Goal: Navigation & Orientation: Find specific page/section

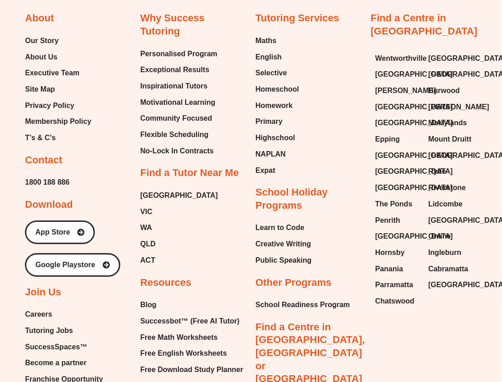
scroll to position [3676, 0]
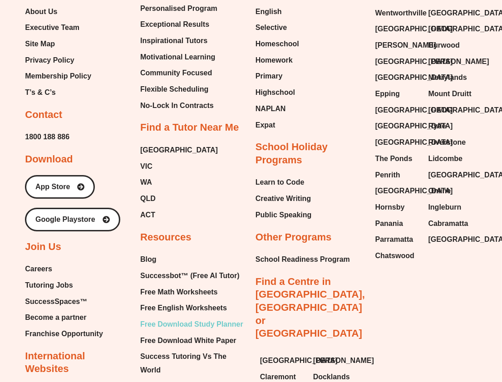
click at [160, 318] on span "Free Download Study Planner" at bounding box center [191, 325] width 103 height 14
click at [201, 301] on span "Free English Worksheets" at bounding box center [183, 308] width 87 height 14
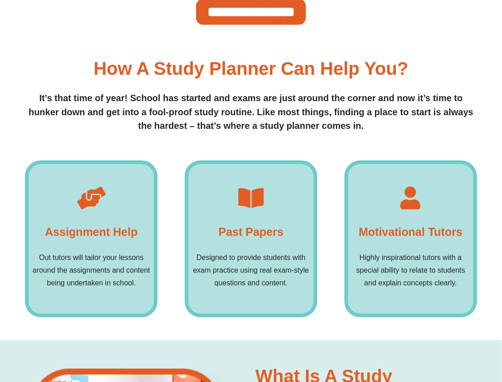
scroll to position [272, 0]
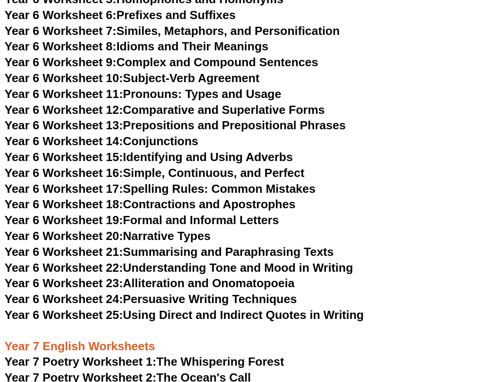
scroll to position [4927, 0]
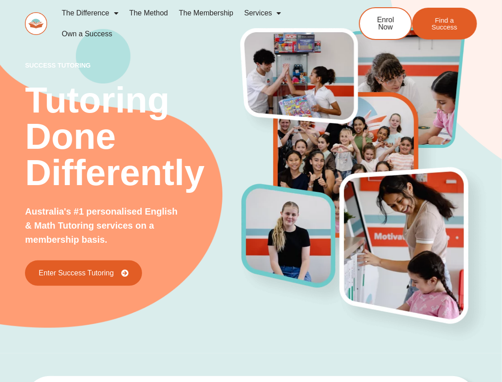
click at [223, 11] on link "The Membership" at bounding box center [205, 13] width 65 height 21
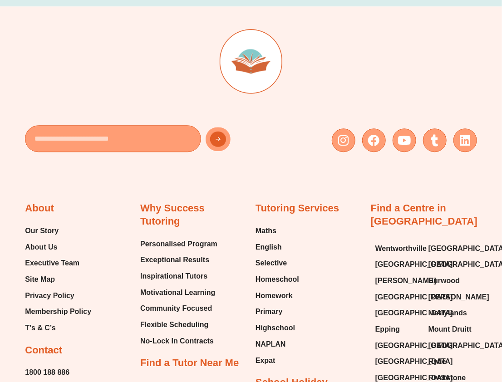
scroll to position [2087, 0]
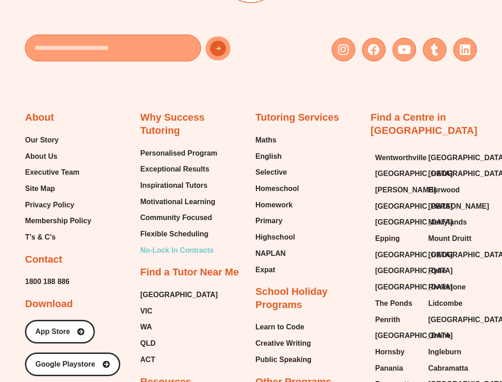
click at [172, 246] on span "No-Lock In Contracts" at bounding box center [177, 251] width 74 height 14
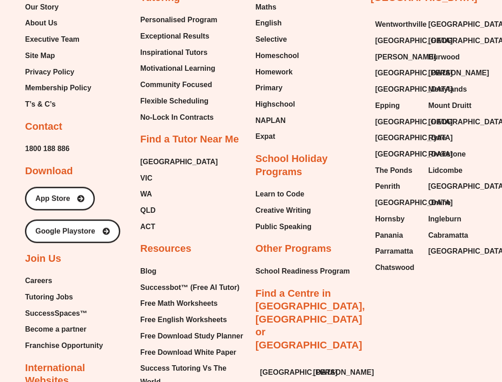
scroll to position [1316, 0]
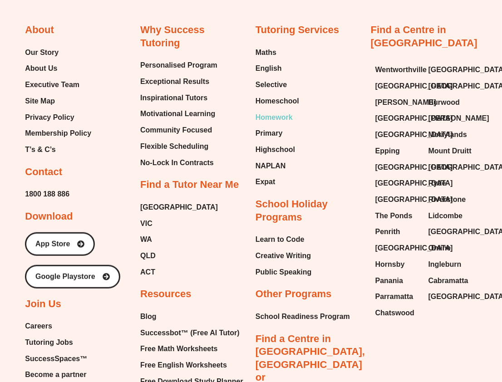
click at [283, 121] on span "Homework" at bounding box center [273, 118] width 37 height 14
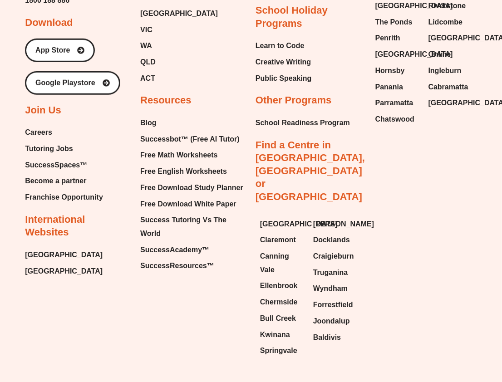
drag, startPoint x: 163, startPoint y: 105, endPoint x: 163, endPoint y: 115, distance: 10.0
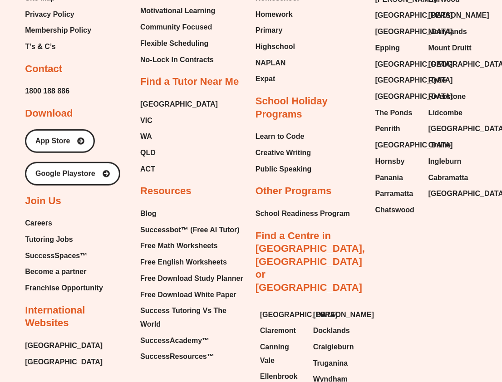
drag, startPoint x: 163, startPoint y: 115, endPoint x: 111, endPoint y: 60, distance: 76.1
click at [123, 68] on div "About Our Story About Us Executive Team Site Map Privacy Policy Membership Poli…" at bounding box center [78, 145] width 106 height 448
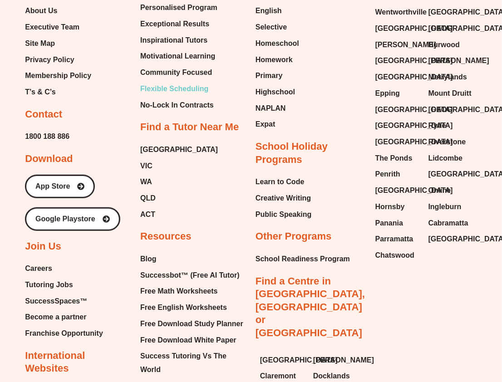
scroll to position [1328, 0]
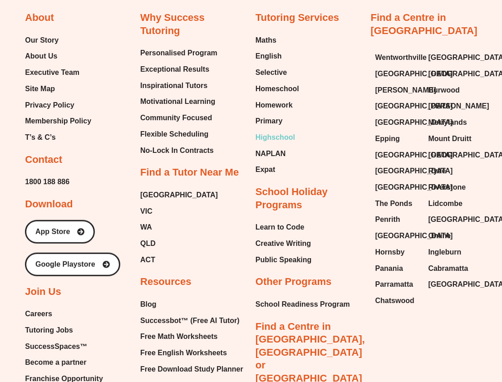
click at [268, 138] on span "Highschool" at bounding box center [274, 138] width 39 height 14
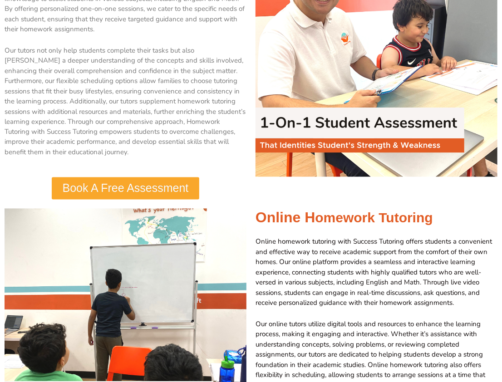
scroll to position [726, 0]
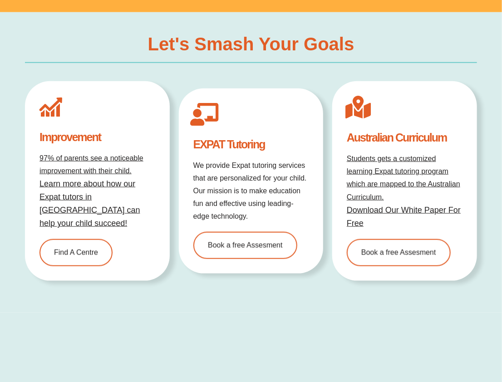
scroll to position [3086, 0]
